Goal: Answer question/provide support

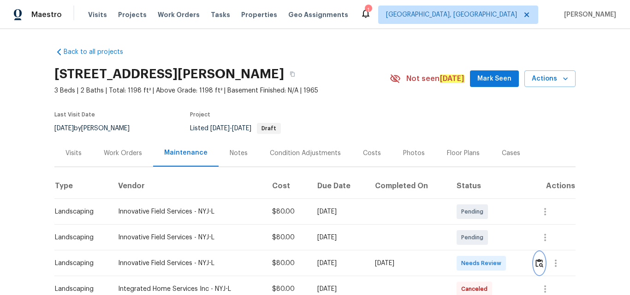
click at [538, 262] on img "button" at bounding box center [539, 263] width 8 height 9
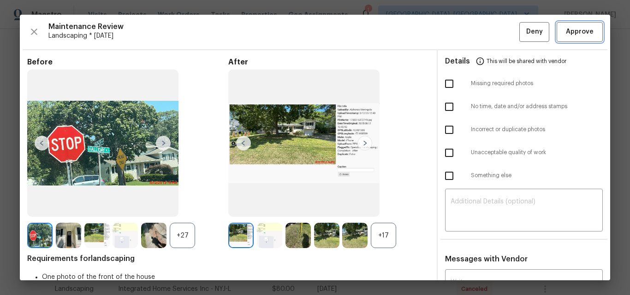
click at [576, 34] on span "Approve" at bounding box center [579, 32] width 28 height 12
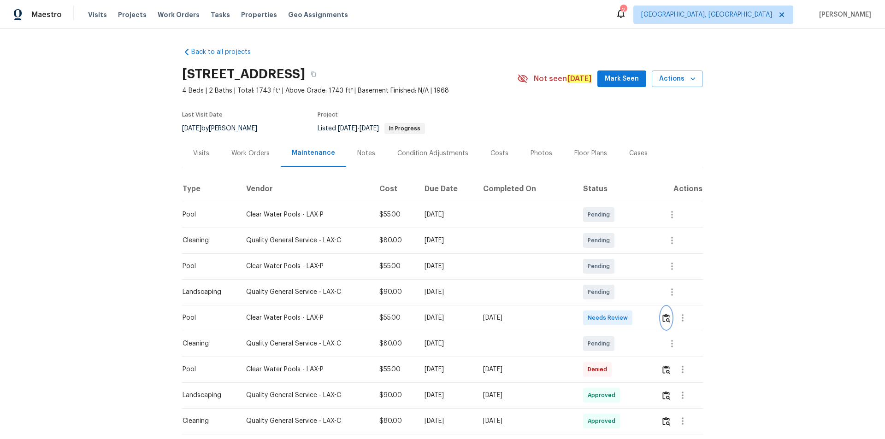
click at [665, 319] on img "button" at bounding box center [666, 318] width 8 height 9
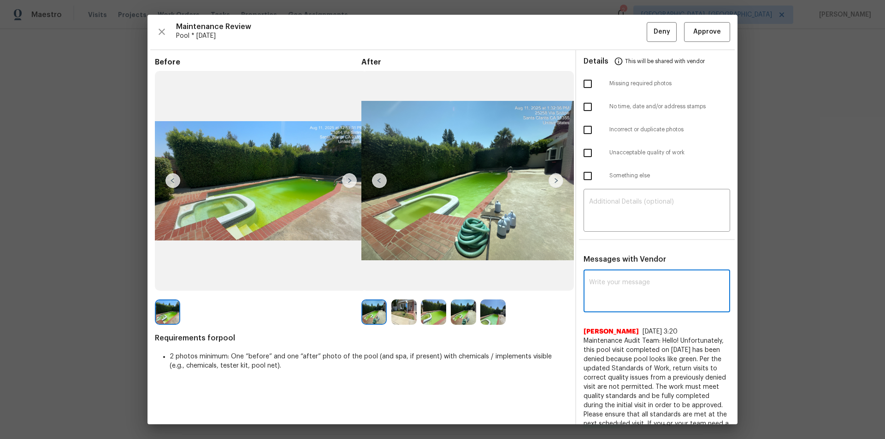
click at [632, 281] on textarea at bounding box center [656, 292] width 135 height 26
paste textarea "Maintenance Audit Team: Hello! Unfortunately, this pool visit completed on [DAT…"
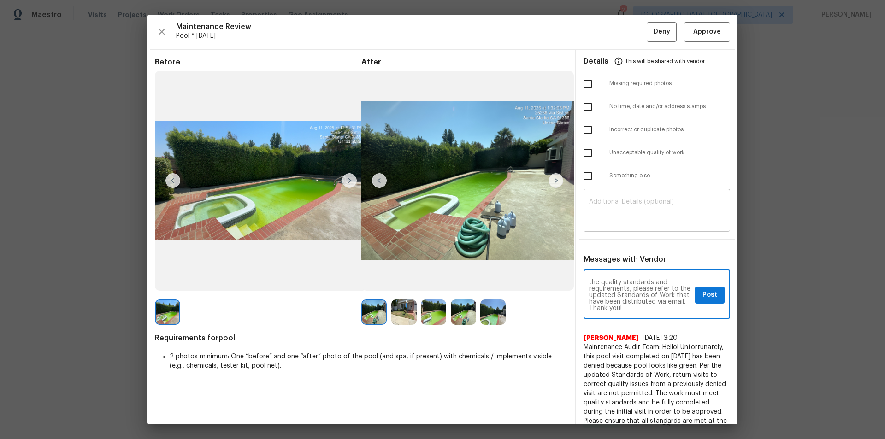
type textarea "Maintenance Audit Team: Hello! Unfortunately, this pool visit completed on [DAT…"
click at [641, 220] on textarea at bounding box center [656, 212] width 135 height 26
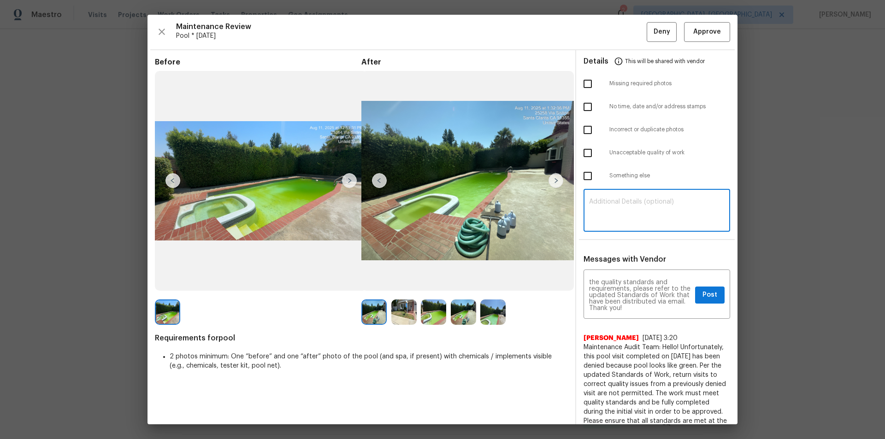
paste textarea "Maintenance Audit Team: Hello! Unfortunately, this pool visit completed on [DAT…"
type textarea "Maintenance Audit Team: Hello! Unfortunately, this pool visit completed on [DAT…"
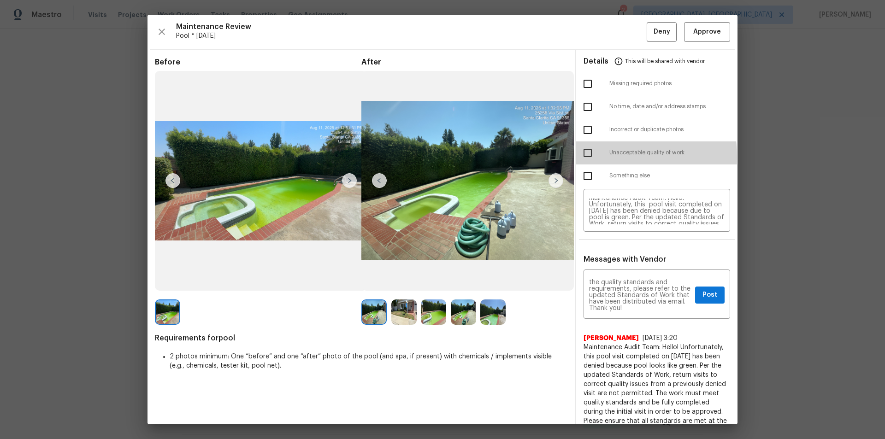
click at [586, 157] on input "checkbox" at bounding box center [587, 152] width 19 height 19
checkbox input "true"
click at [705, 300] on span "Post" at bounding box center [709, 295] width 15 height 12
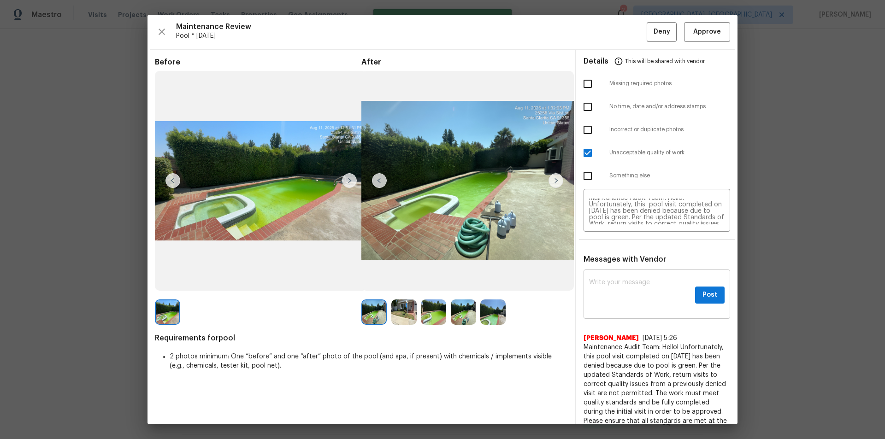
scroll to position [0, 0]
click at [654, 30] on span "Deny" at bounding box center [661, 32] width 17 height 12
